Goal: Task Accomplishment & Management: Use online tool/utility

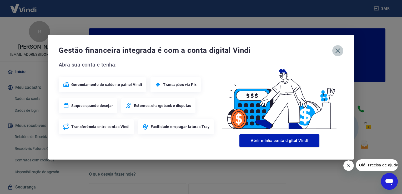
click at [338, 50] on icon "button" at bounding box center [337, 50] width 5 height 5
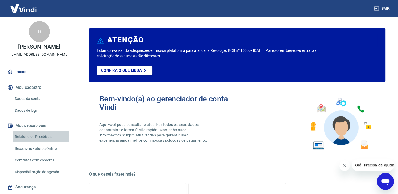
click at [35, 135] on link "Relatório de Recebíveis" at bounding box center [43, 136] width 60 height 11
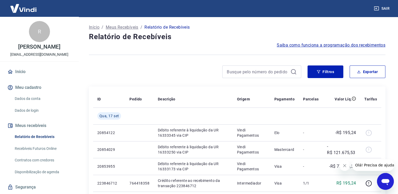
scroll to position [14, 0]
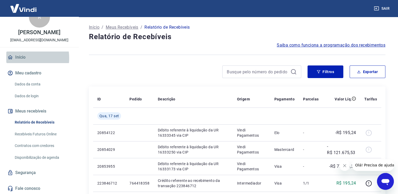
click at [19, 58] on link "Início" at bounding box center [39, 58] width 66 height 12
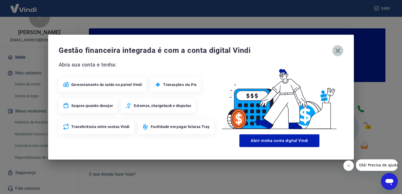
click at [337, 47] on icon "button" at bounding box center [337, 51] width 8 height 8
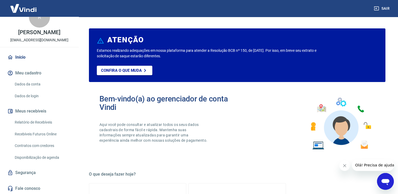
click at [40, 136] on link "Recebíveis Futuros Online" at bounding box center [43, 134] width 60 height 11
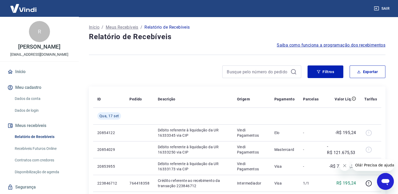
click at [321, 44] on span "Saiba como funciona a programação dos recebimentos" at bounding box center [331, 45] width 109 height 6
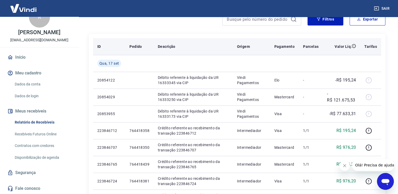
scroll to position [79, 0]
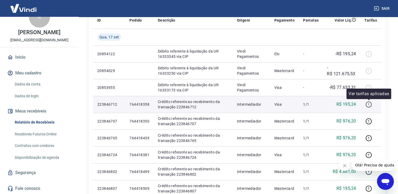
click at [366, 106] on icon "button" at bounding box center [368, 104] width 7 height 7
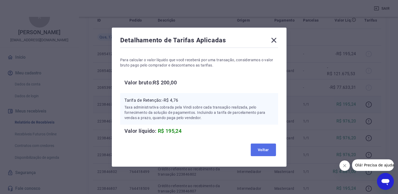
click at [266, 148] on button "Voltar" at bounding box center [263, 150] width 25 height 13
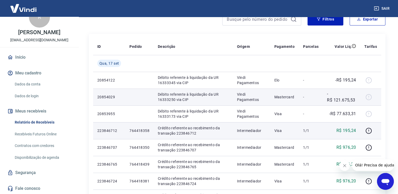
scroll to position [0, 0]
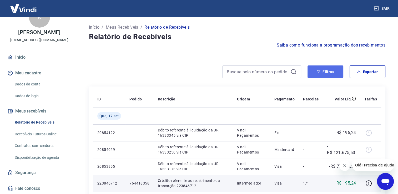
click at [329, 72] on button "Filtros" at bounding box center [325, 71] width 36 height 13
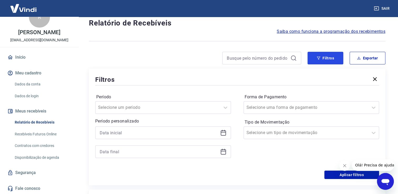
scroll to position [26, 0]
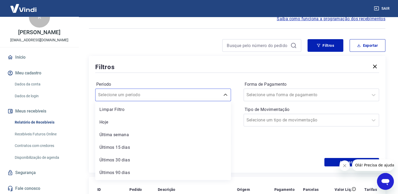
click at [196, 98] on div at bounding box center [157, 94] width 119 height 7
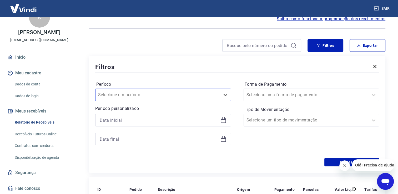
click at [196, 98] on div at bounding box center [157, 94] width 119 height 7
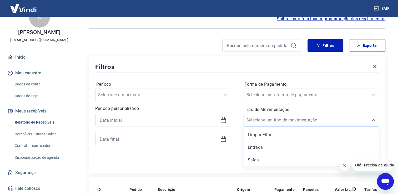
click at [269, 123] on input "Tipo de Movimentação" at bounding box center [272, 120] width 53 height 6
click at [270, 100] on div "Selecione uma forma de pagamento" at bounding box center [311, 95] width 136 height 13
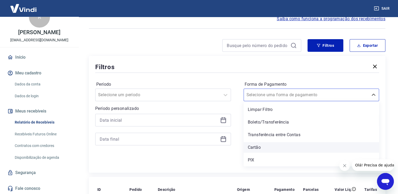
click at [261, 146] on div "Cartão" at bounding box center [311, 147] width 136 height 11
click at [261, 146] on div "Forma de Pagamento option Cartão focused, 4 of 5. 5 results available. Use Up a…" at bounding box center [311, 116] width 136 height 72
click at [178, 163] on div "Aplicar filtros" at bounding box center [237, 162] width 284 height 8
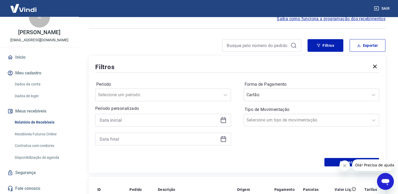
click at [221, 122] on icon at bounding box center [223, 120] width 6 height 6
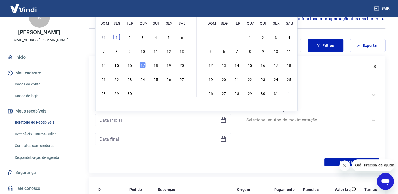
click at [117, 37] on div "1" at bounding box center [117, 37] width 6 height 6
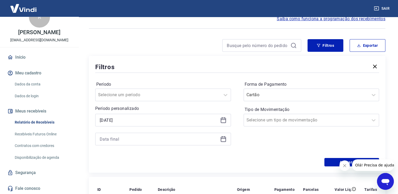
type input "01/09/2025"
click at [223, 138] on icon at bounding box center [223, 139] width 6 height 6
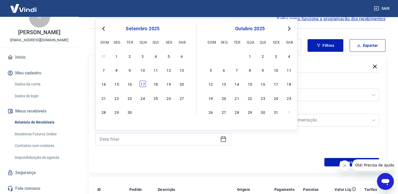
click at [142, 82] on div "17" at bounding box center [142, 84] width 6 height 6
click at [248, 153] on div "Período Selecione um período Período personalizado Selected date: segunda-feira…" at bounding box center [237, 116] width 284 height 84
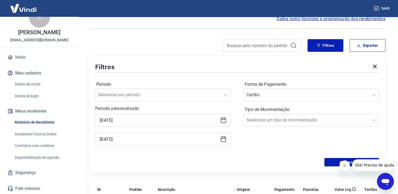
type input "17/09/2025"
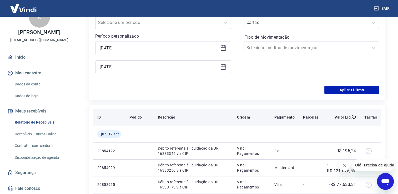
scroll to position [105, 0]
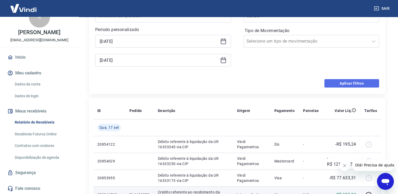
click at [340, 84] on button "Aplicar filtros" at bounding box center [351, 83] width 55 height 8
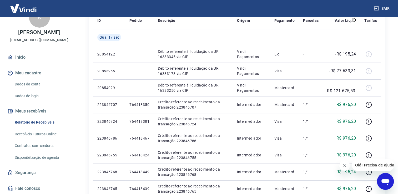
scroll to position [79, 0]
click at [42, 133] on link "Recebíveis Futuros Online" at bounding box center [43, 134] width 60 height 11
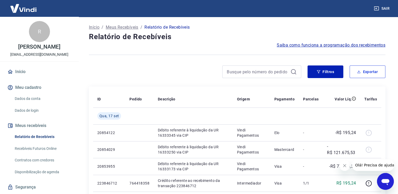
click at [361, 73] on button "Exportar" at bounding box center [367, 71] width 36 height 13
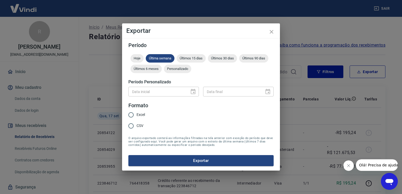
click at [132, 113] on input "Excel" at bounding box center [130, 114] width 11 height 11
radio input "true"
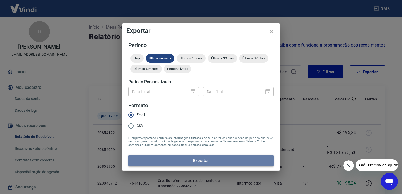
click at [185, 161] on button "Exportar" at bounding box center [200, 160] width 145 height 11
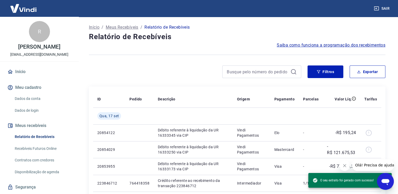
click at [185, 73] on div at bounding box center [195, 71] width 212 height 13
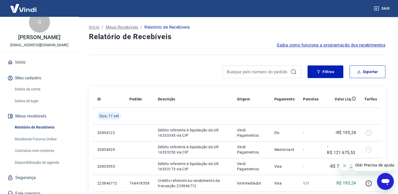
scroll to position [14, 0]
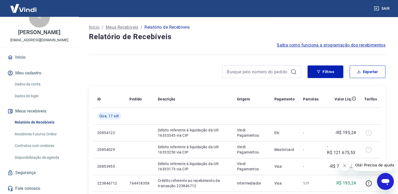
click at [45, 132] on link "Recebíveis Futuros Online" at bounding box center [43, 134] width 60 height 11
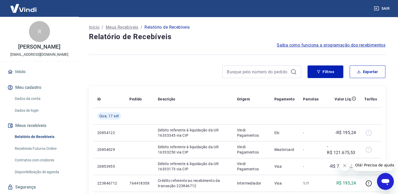
scroll to position [0, 0]
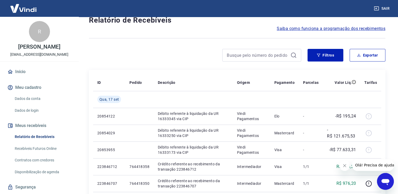
scroll to position [11, 0]
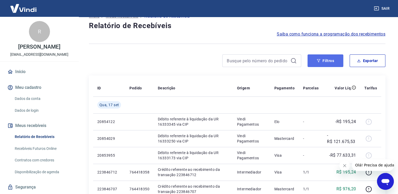
click at [330, 60] on button "Filtros" at bounding box center [325, 60] width 36 height 13
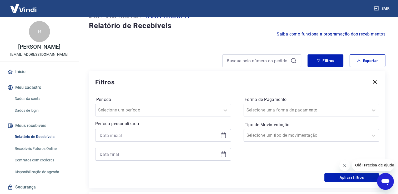
click at [223, 136] on icon at bounding box center [223, 135] width 6 height 6
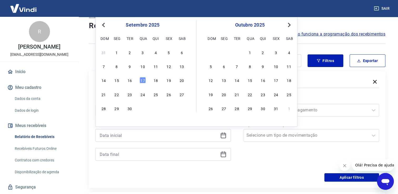
click at [104, 24] on span "Previous Month" at bounding box center [104, 25] width 0 height 6
click at [169, 81] on div "15" at bounding box center [168, 80] width 6 height 6
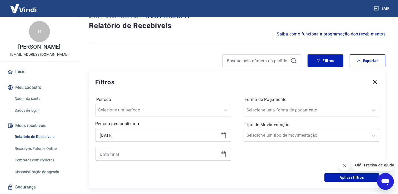
type input "[DATE]"
click at [221, 155] on icon at bounding box center [223, 154] width 6 height 6
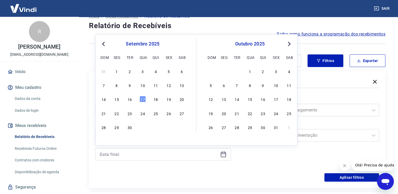
click at [104, 45] on span "Previous Month" at bounding box center [104, 44] width 0 height 6
click at [180, 101] on div "16" at bounding box center [182, 99] width 6 height 6
type input "[DATE]"
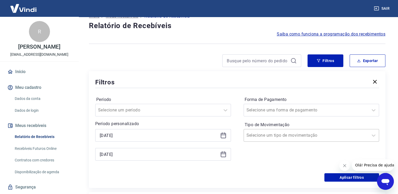
scroll to position [37, 0]
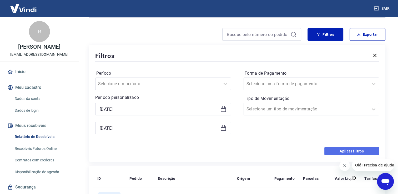
click at [330, 151] on button "Aplicar filtros" at bounding box center [351, 151] width 55 height 8
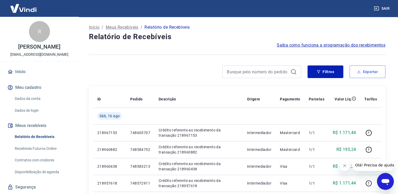
click at [372, 74] on button "Exportar" at bounding box center [367, 71] width 36 height 13
type input "[DATE]"
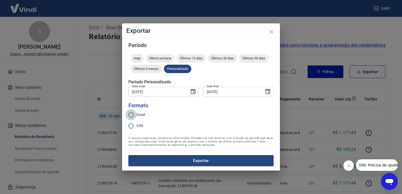
click at [132, 118] on input "Excel" at bounding box center [130, 114] width 11 height 11
radio input "true"
click at [161, 159] on button "Exportar" at bounding box center [200, 160] width 145 height 11
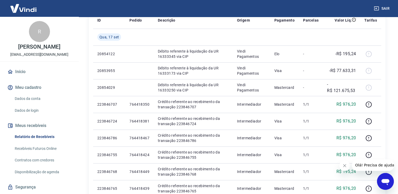
scroll to position [14, 0]
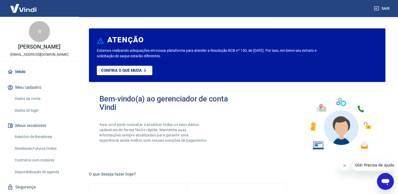
scroll to position [14, 0]
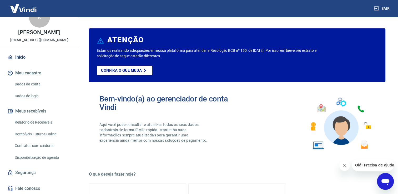
click at [39, 109] on button "Meus recebíveis" at bounding box center [39, 111] width 66 height 12
click at [44, 120] on link "Relatório de Recebíveis" at bounding box center [43, 122] width 60 height 11
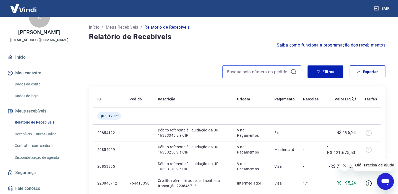
click at [282, 73] on input at bounding box center [258, 72] width 62 height 8
